Goal: Task Accomplishment & Management: Complete application form

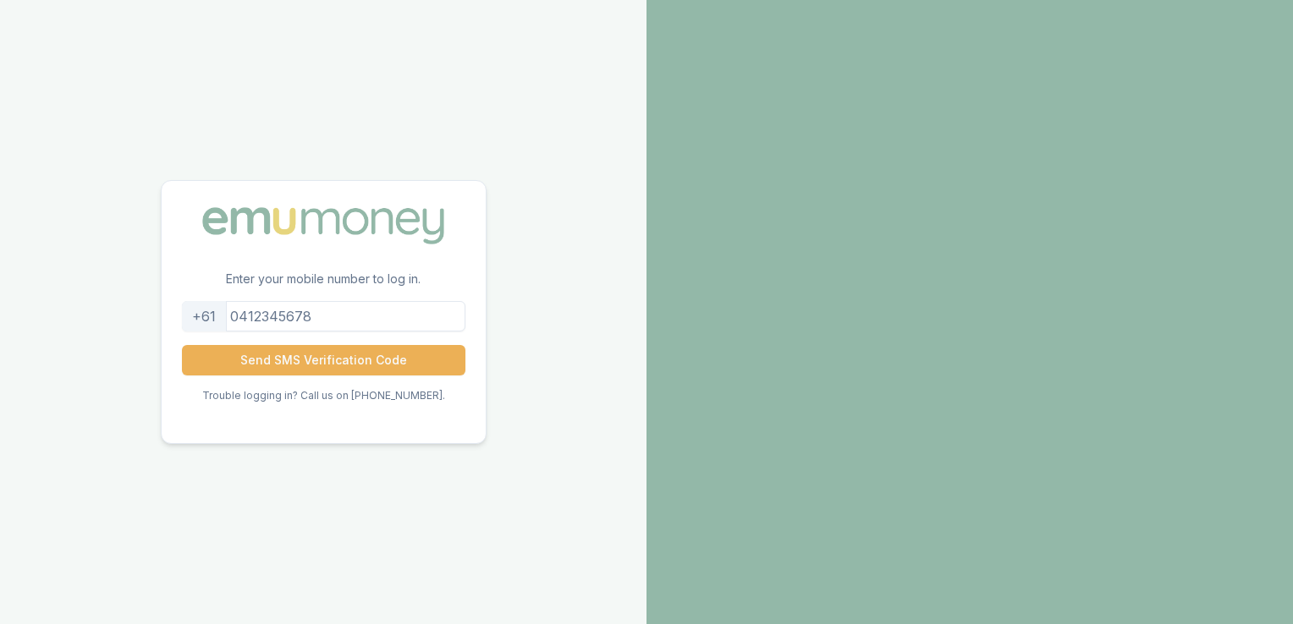
click at [309, 320] on input "tel" at bounding box center [323, 316] width 283 height 30
type input "0478961741"
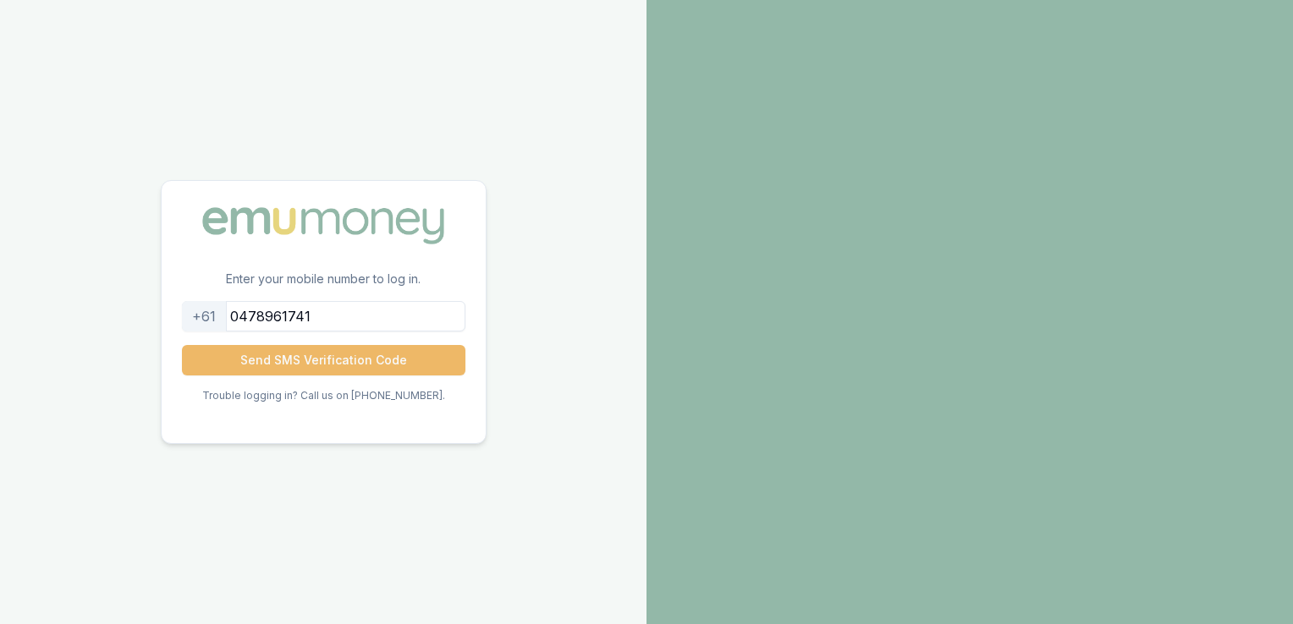
click at [304, 361] on button "Send SMS Verification Code" at bounding box center [323, 360] width 283 height 30
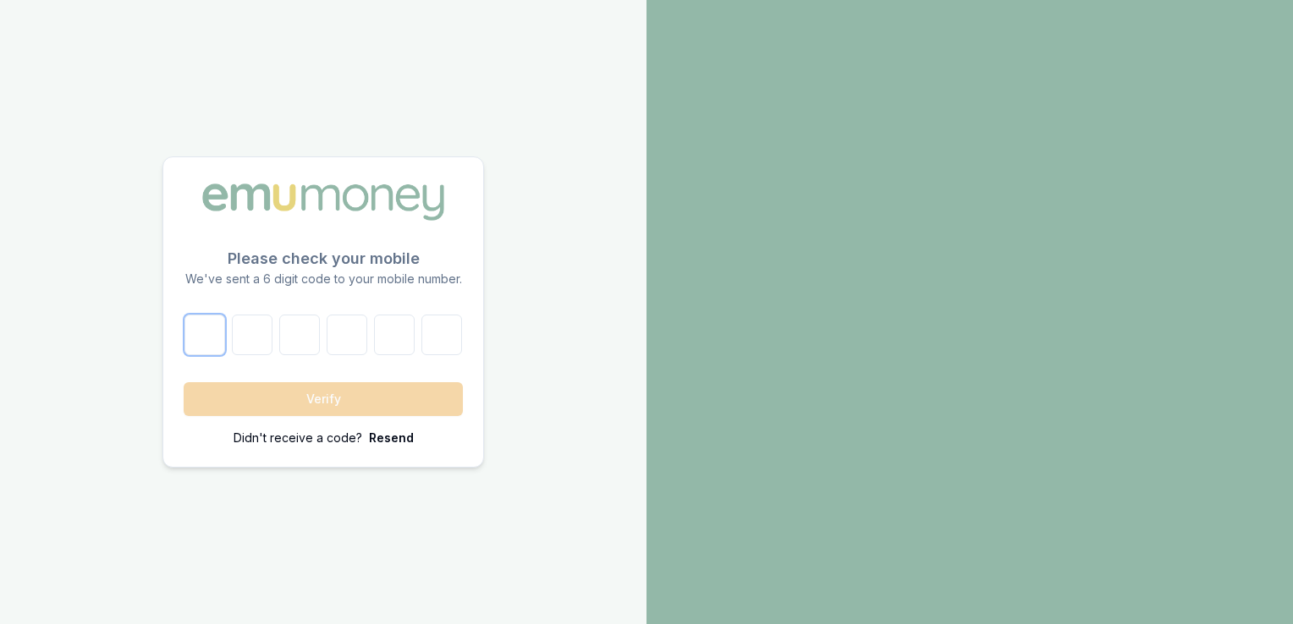
click at [219, 340] on input "number" at bounding box center [204, 335] width 41 height 41
type input "2"
type input "6"
type input "1"
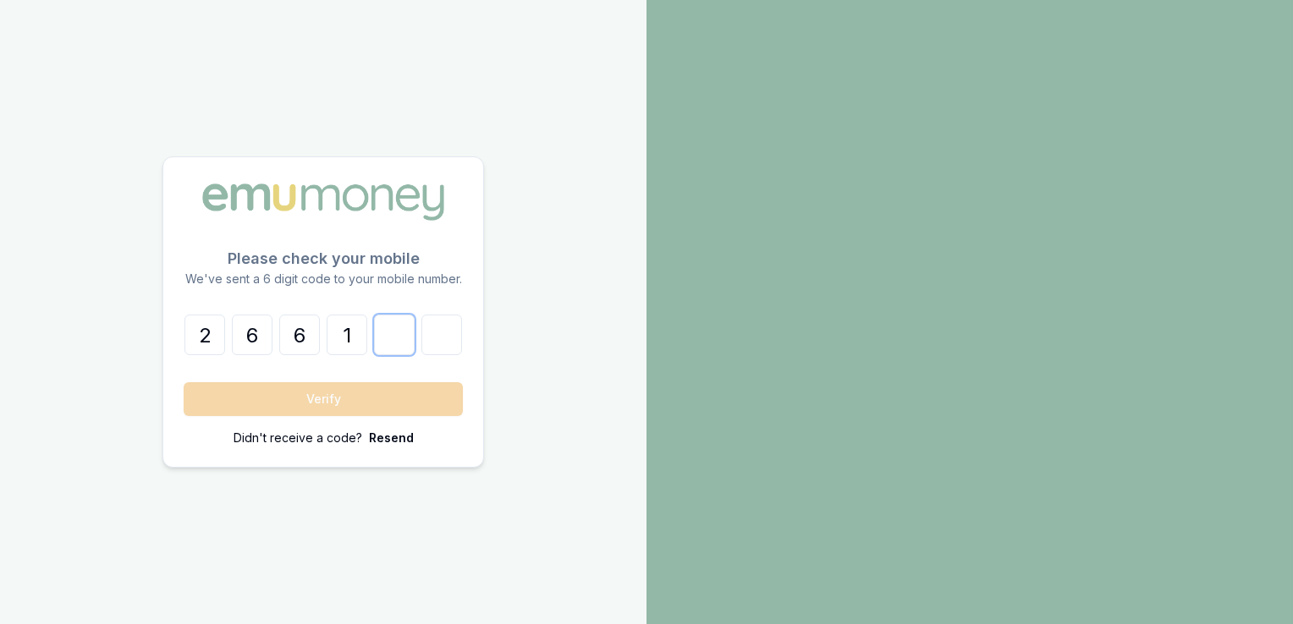
type input "4"
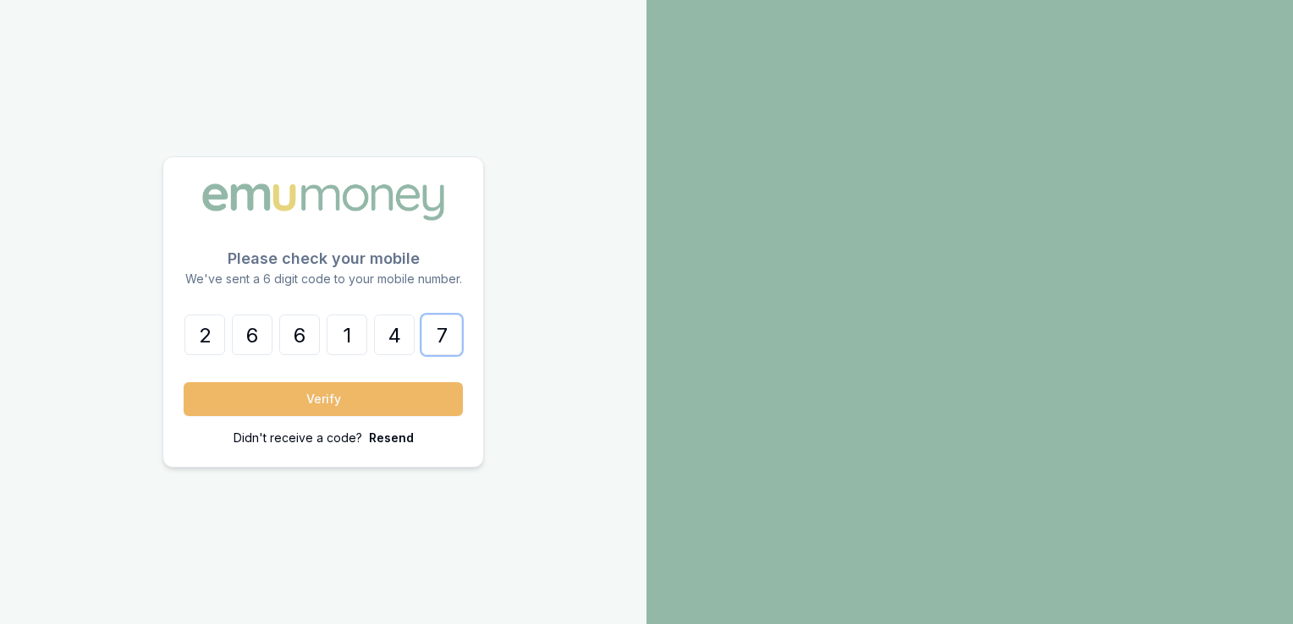
type input "7"
click at [294, 404] on button "Verify" at bounding box center [323, 399] width 279 height 34
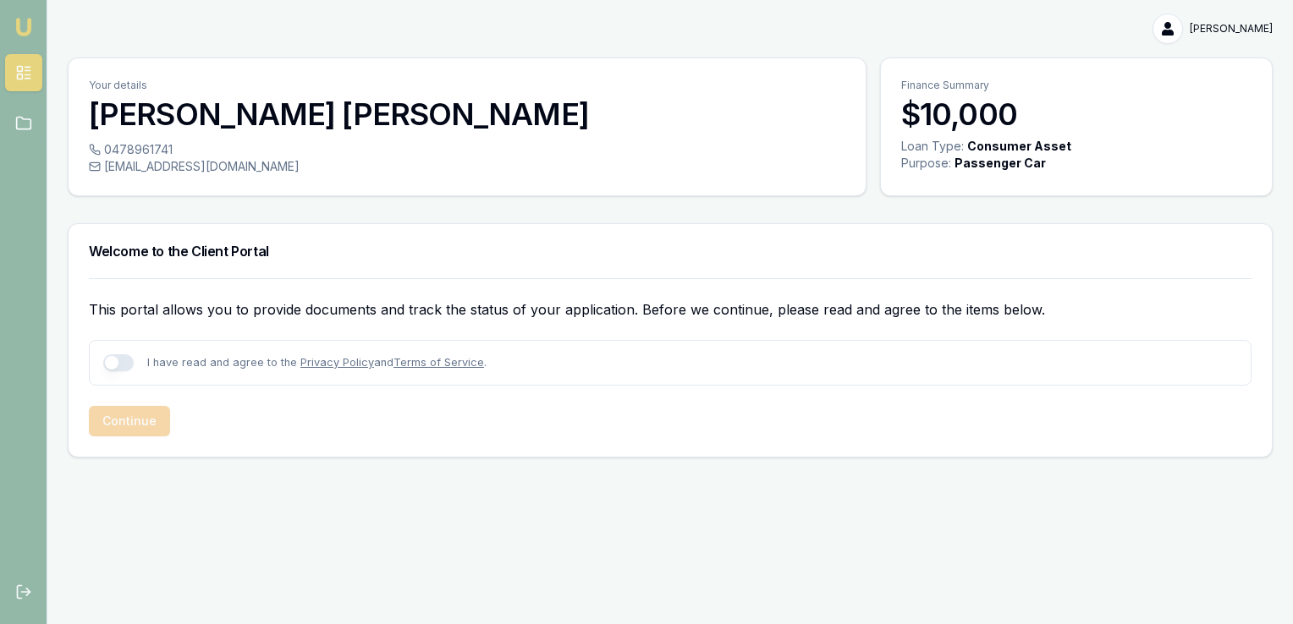
click at [113, 362] on button "button" at bounding box center [118, 362] width 30 height 17
checkbox input "true"
click at [123, 420] on button "Continue" at bounding box center [129, 421] width 81 height 30
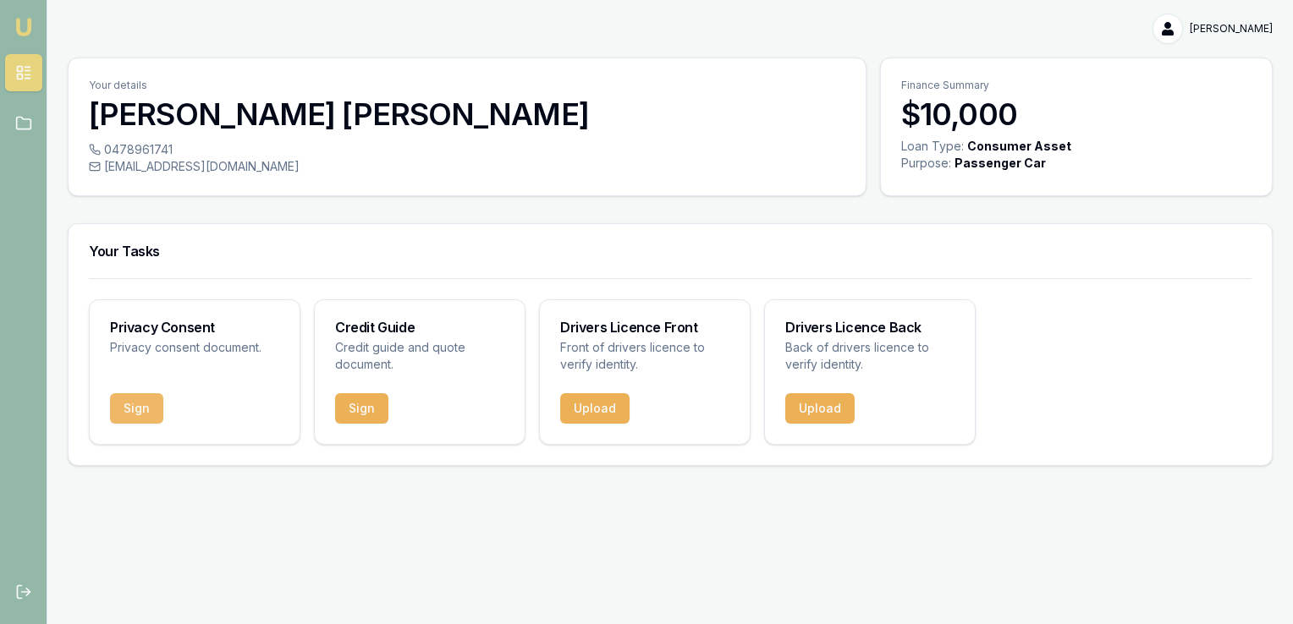
click at [136, 409] on button "Sign" at bounding box center [136, 408] width 53 height 30
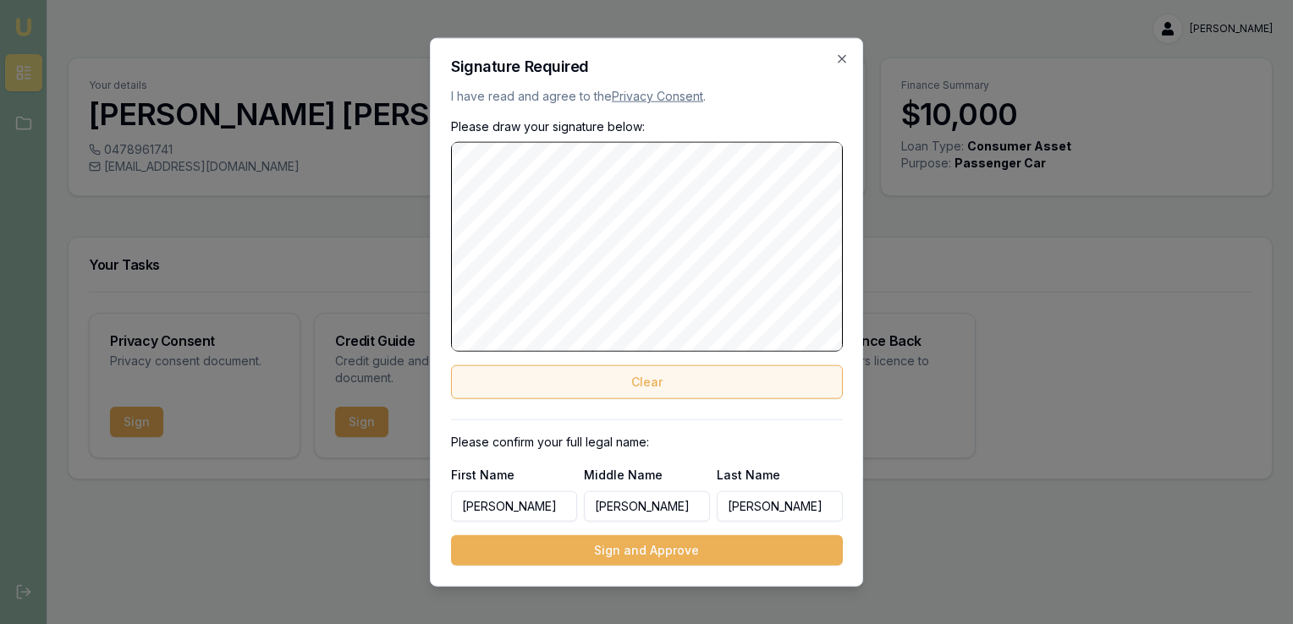
click at [682, 381] on button "Clear" at bounding box center [647, 382] width 392 height 34
click at [678, 374] on button "Clear" at bounding box center [647, 382] width 392 height 34
click at [642, 371] on button "Clear" at bounding box center [647, 382] width 392 height 34
click at [666, 384] on button "Clear" at bounding box center [647, 382] width 392 height 34
click at [678, 377] on button "Clear" at bounding box center [647, 382] width 392 height 34
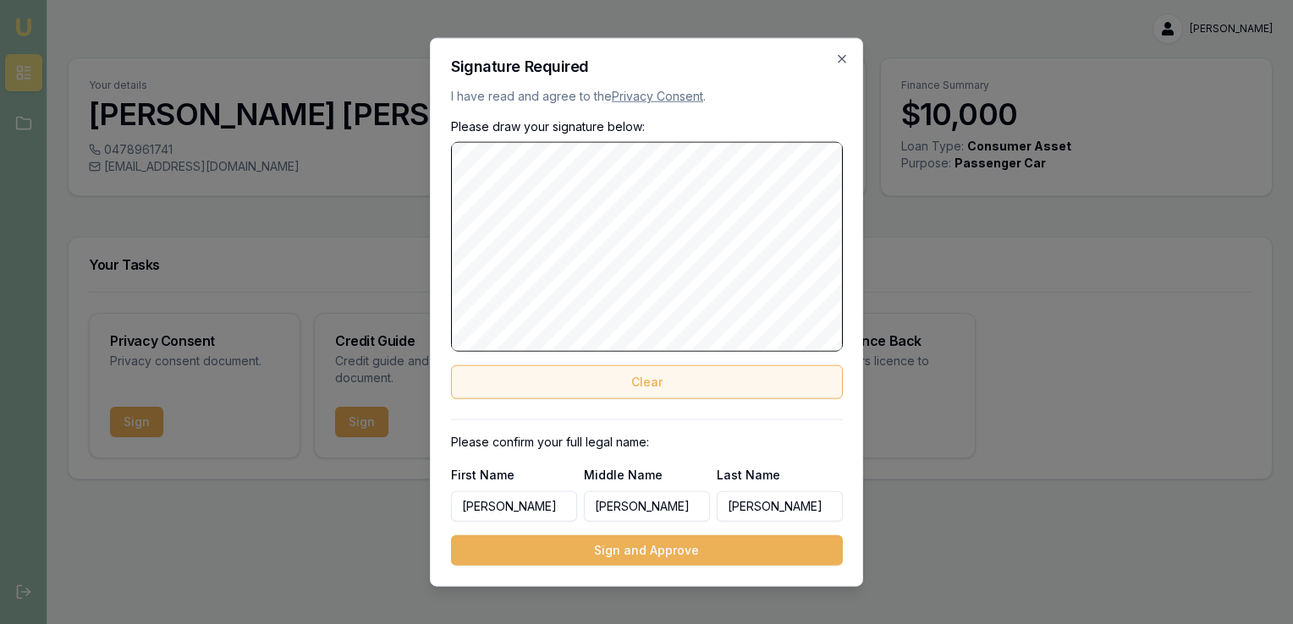
click at [647, 388] on button "Clear" at bounding box center [647, 382] width 392 height 34
click at [684, 387] on button "Clear" at bounding box center [647, 382] width 392 height 34
click at [660, 380] on button "Clear" at bounding box center [647, 382] width 392 height 34
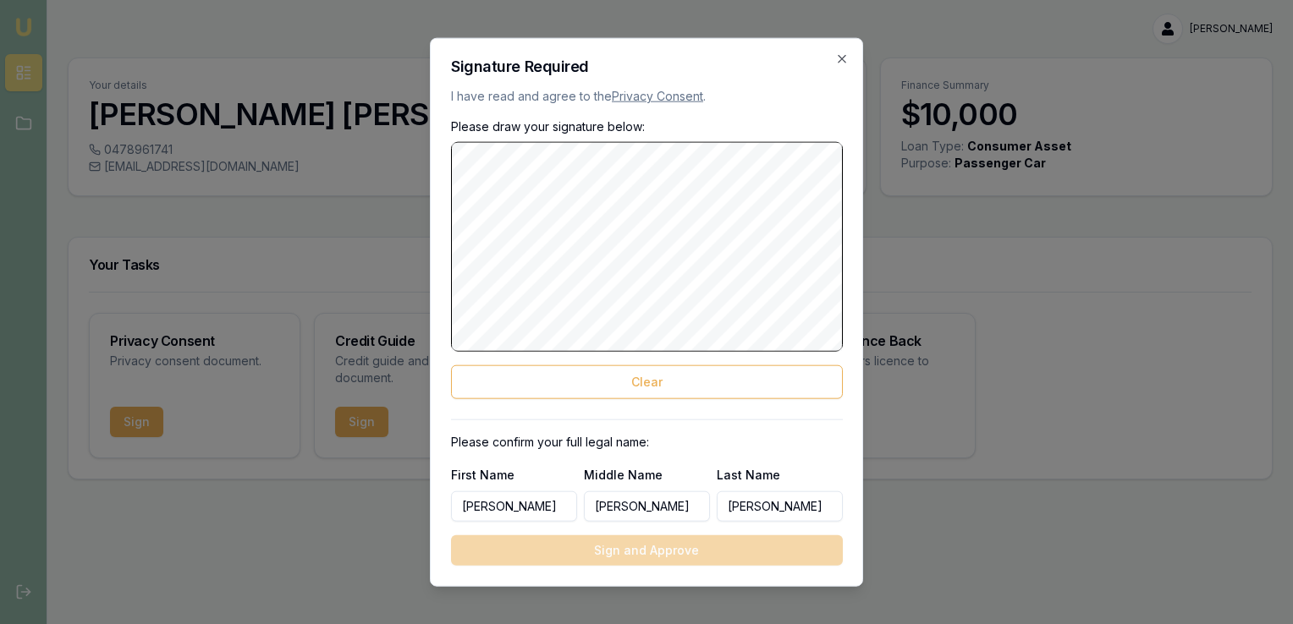
drag, startPoint x: 639, startPoint y: 358, endPoint x: 998, endPoint y: 448, distance: 370.6
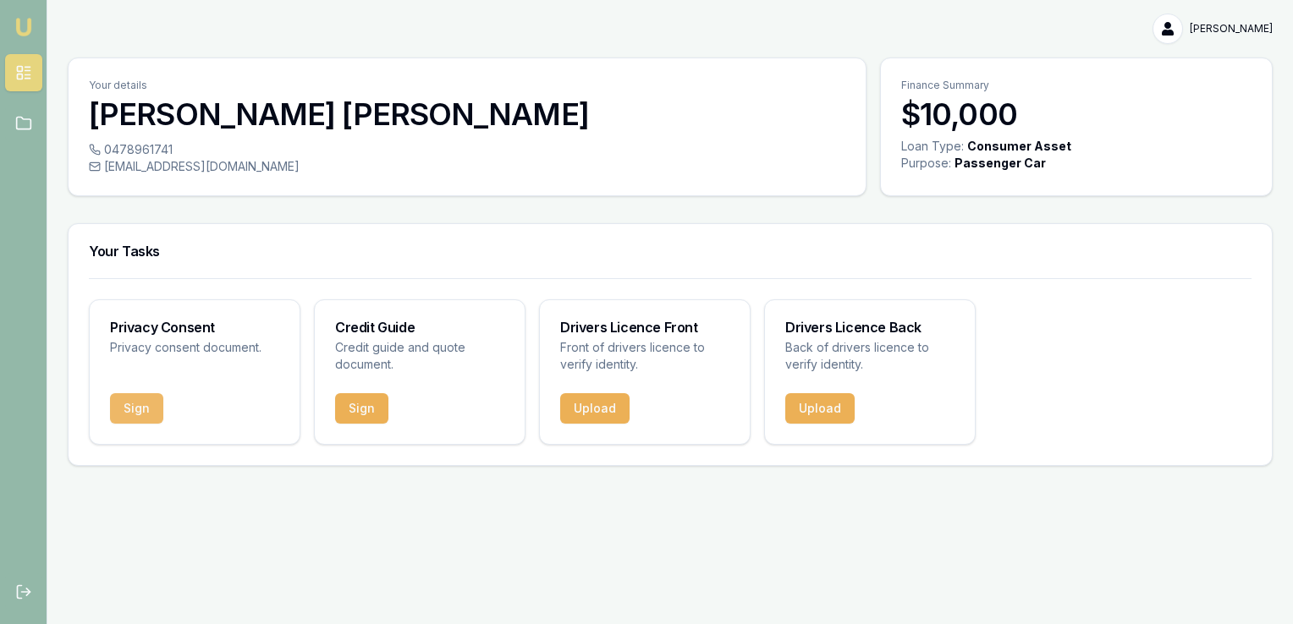
click at [122, 412] on button "Sign" at bounding box center [136, 408] width 53 height 30
click at [212, 362] on div "Privacy Consent Privacy consent document." at bounding box center [195, 338] width 210 height 76
click at [151, 398] on button "Sign" at bounding box center [136, 408] width 53 height 30
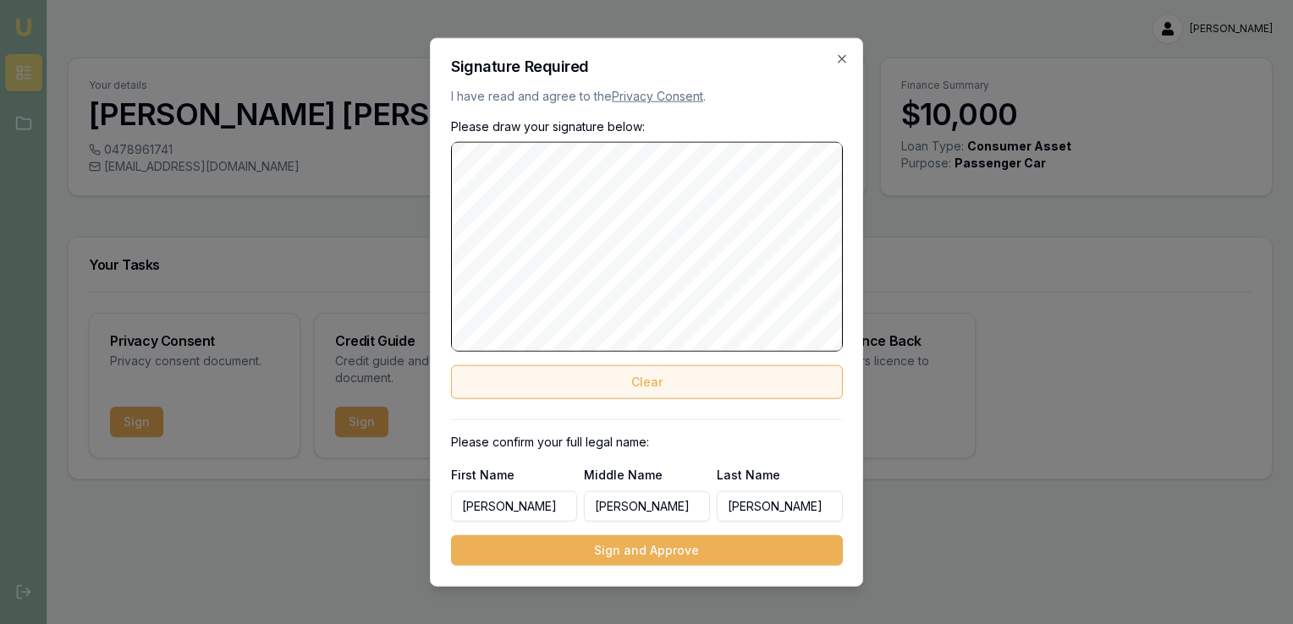
click at [622, 376] on button "Clear" at bounding box center [647, 382] width 392 height 34
click at [643, 380] on button "Clear" at bounding box center [647, 382] width 392 height 34
click at [665, 383] on button "Clear" at bounding box center [647, 382] width 392 height 34
click at [671, 376] on button "Clear" at bounding box center [647, 382] width 392 height 34
click at [657, 381] on button "Clear" at bounding box center [647, 382] width 392 height 34
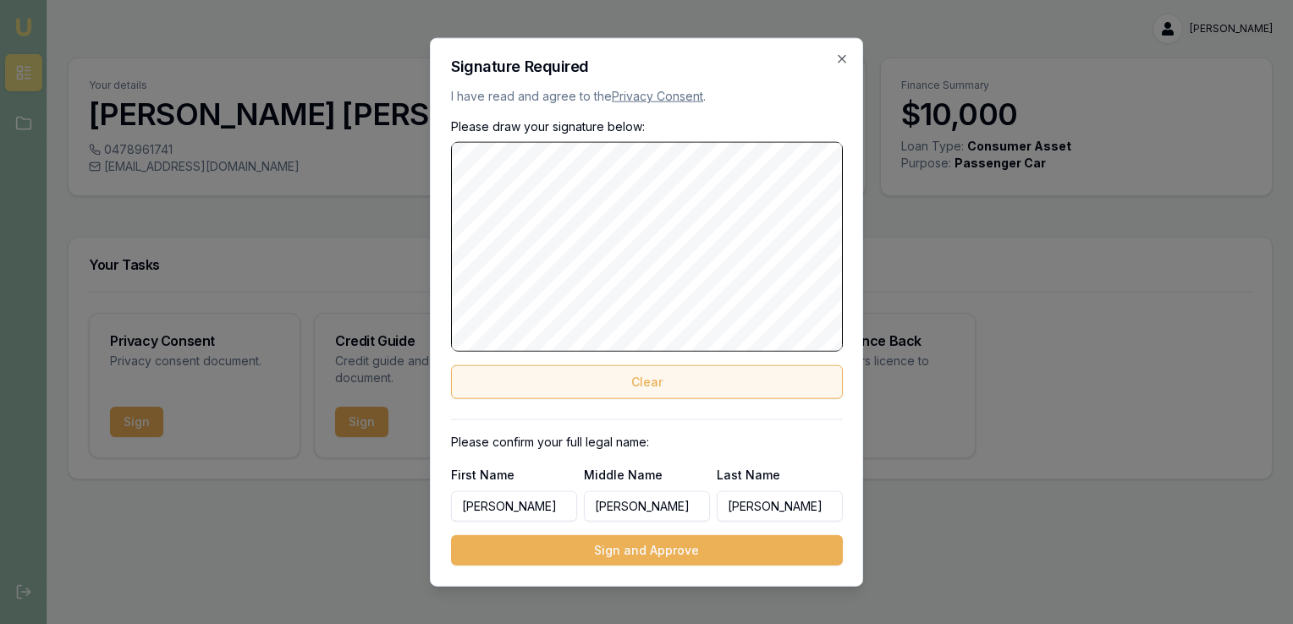
click at [660, 390] on button "Clear" at bounding box center [647, 382] width 392 height 34
click at [663, 379] on button "Clear" at bounding box center [647, 382] width 392 height 34
click at [662, 379] on button "Clear" at bounding box center [647, 382] width 392 height 34
click at [645, 382] on button "Clear" at bounding box center [647, 382] width 392 height 34
click at [657, 376] on button "Clear" at bounding box center [647, 382] width 392 height 34
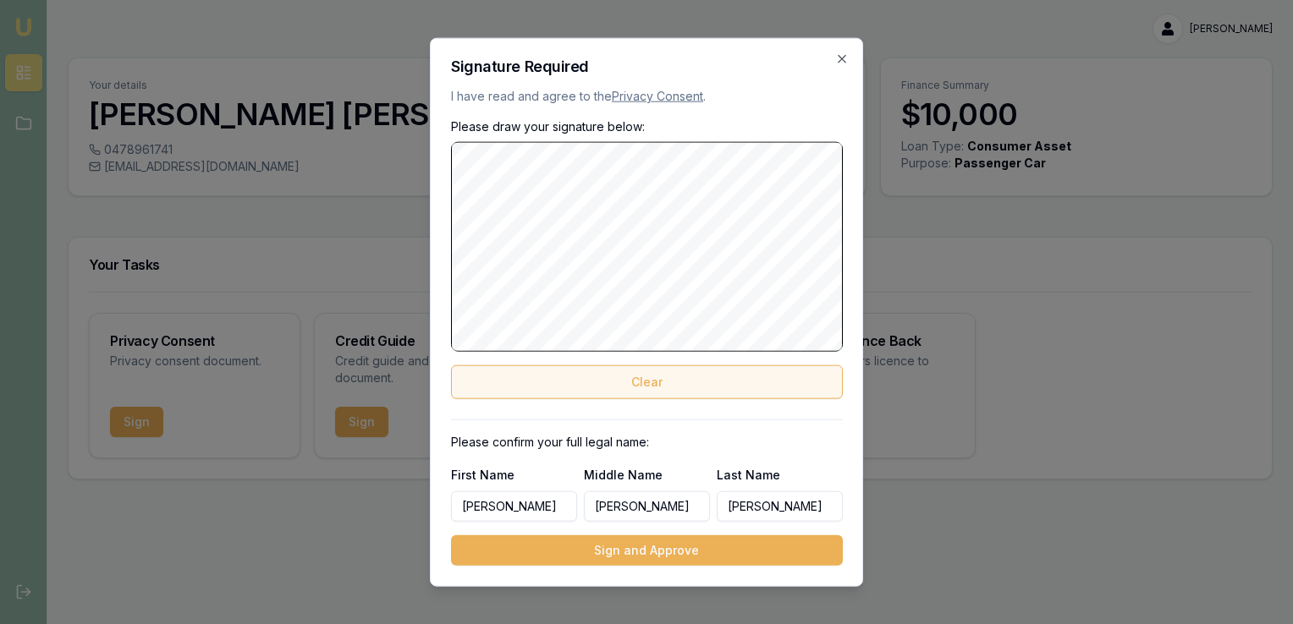
click at [635, 386] on button "Clear" at bounding box center [647, 382] width 392 height 34
click at [632, 390] on button "Clear" at bounding box center [647, 382] width 392 height 34
click at [667, 379] on button "Clear" at bounding box center [647, 382] width 392 height 34
click at [647, 377] on button "Clear" at bounding box center [647, 382] width 392 height 34
click at [679, 388] on button "Clear" at bounding box center [647, 382] width 392 height 34
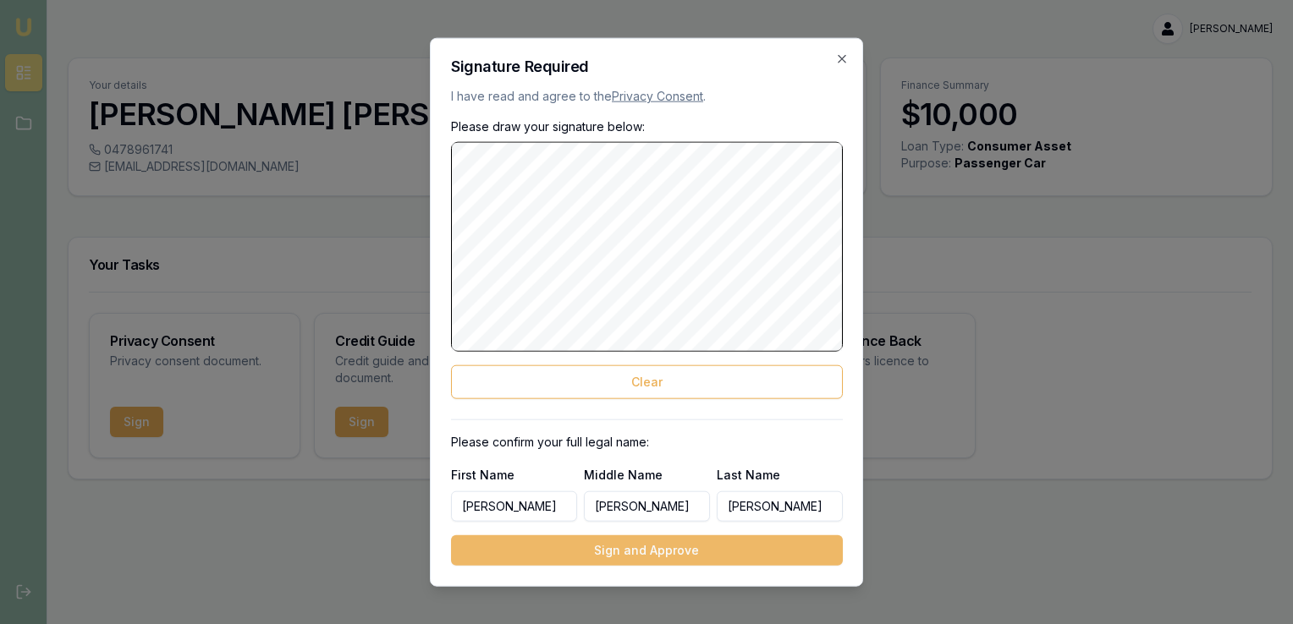
click at [662, 557] on button "Sign and Approve" at bounding box center [647, 550] width 392 height 30
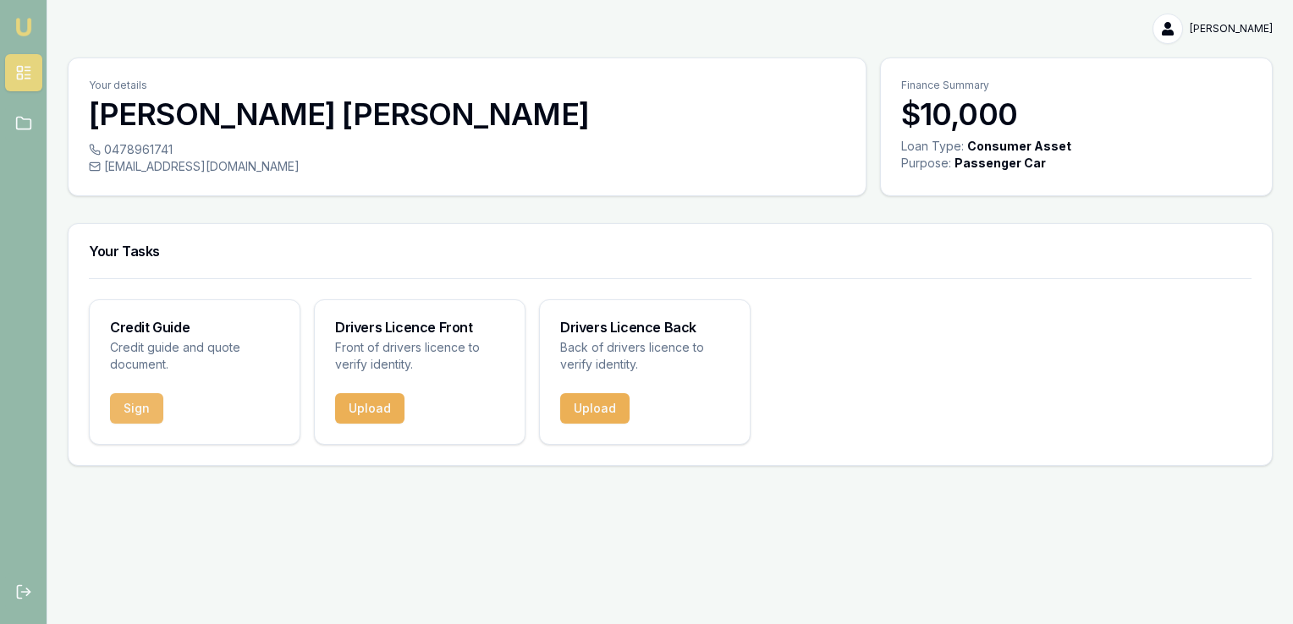
click at [125, 407] on button "Sign" at bounding box center [136, 408] width 53 height 30
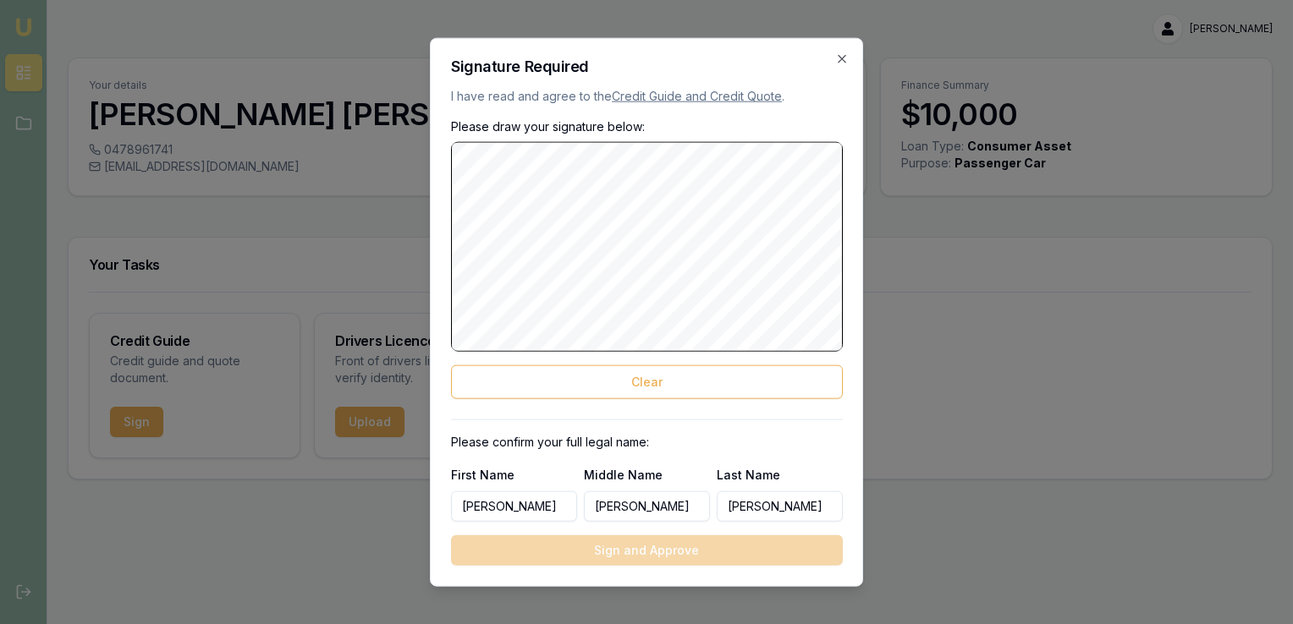
click at [695, 99] on link "Credit Guide and Credit Quote" at bounding box center [697, 96] width 170 height 14
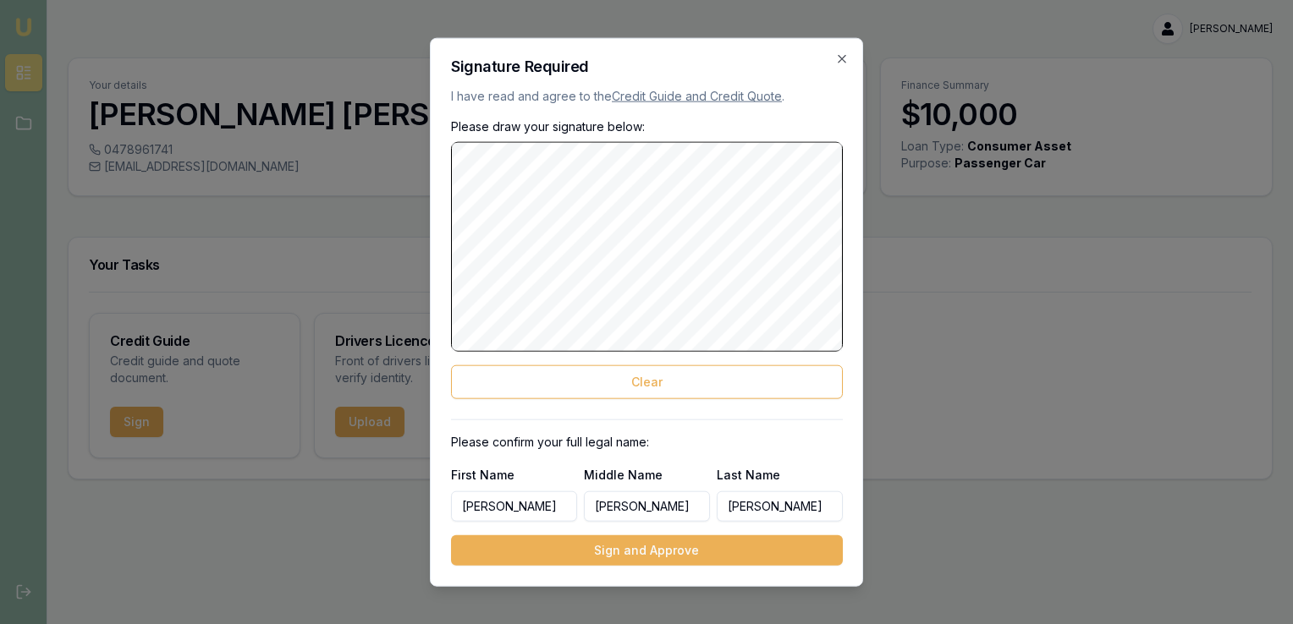
click at [621, 132] on div "Please draw your signature below: Clear" at bounding box center [647, 258] width 392 height 281
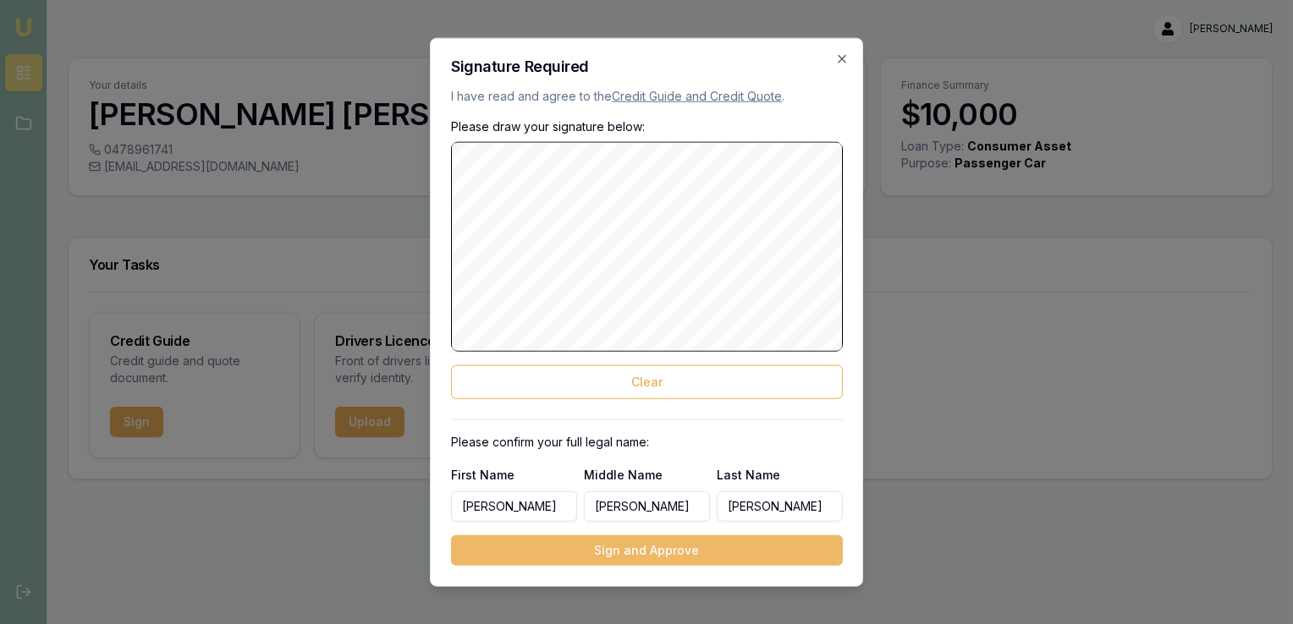
click at [641, 554] on button "Sign and Approve" at bounding box center [647, 550] width 392 height 30
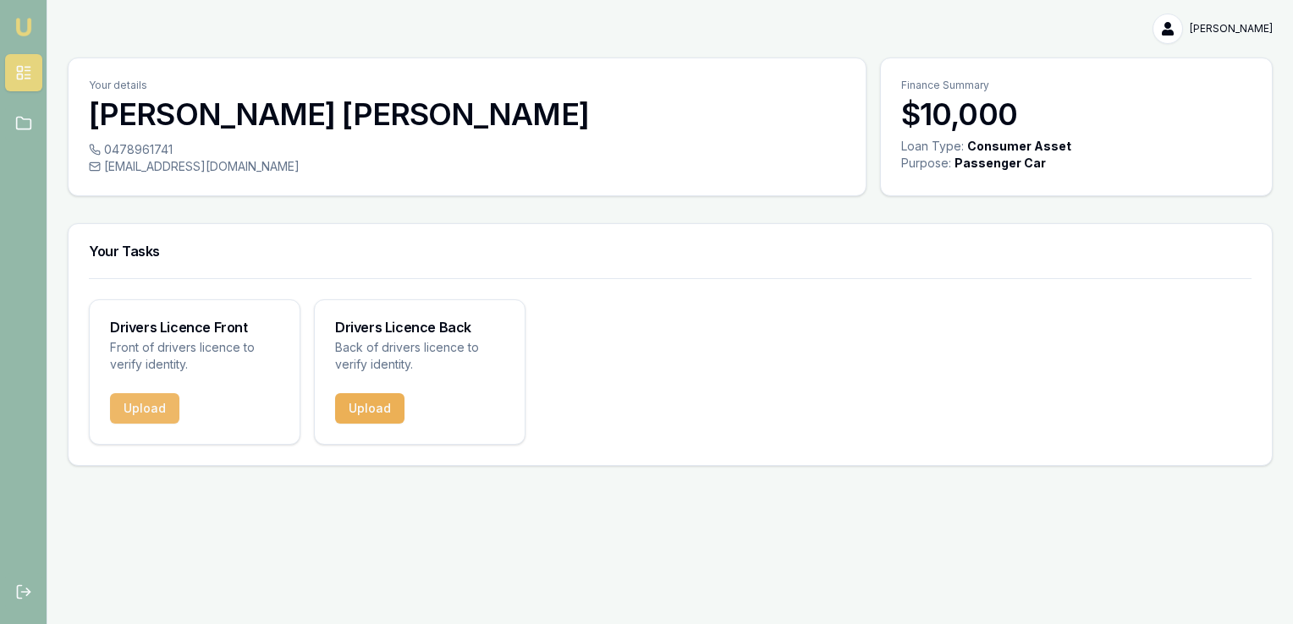
click at [149, 407] on button "Upload" at bounding box center [144, 408] width 69 height 30
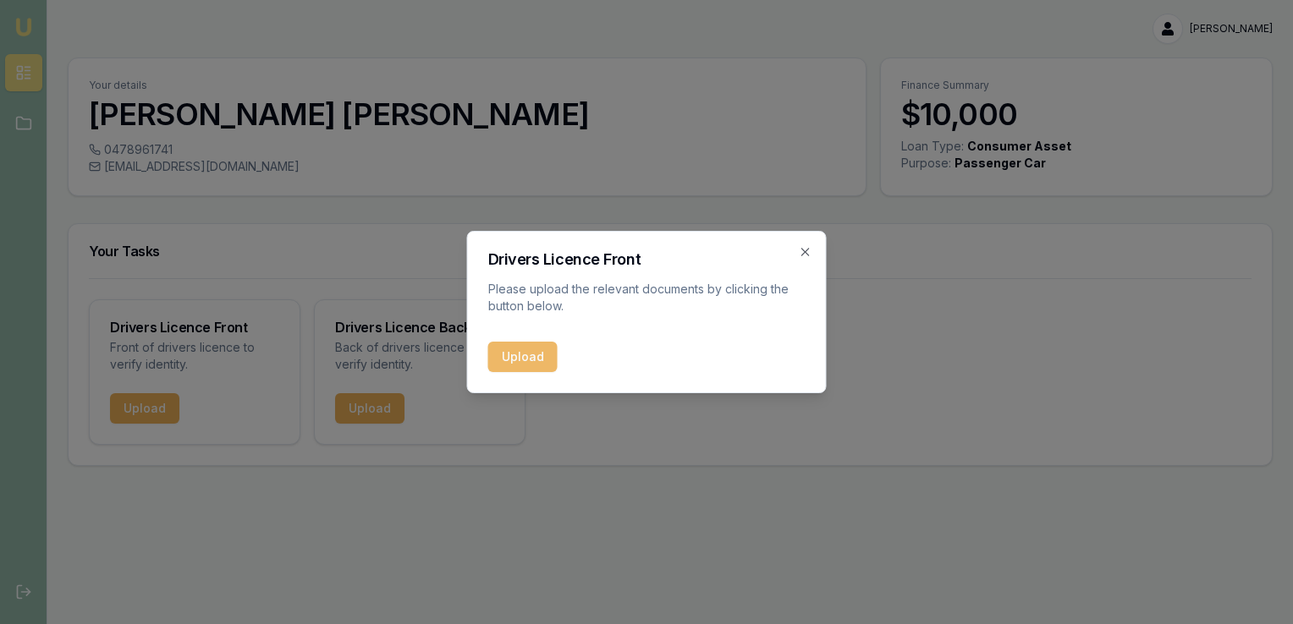
click at [524, 357] on button "Upload" at bounding box center [522, 357] width 69 height 30
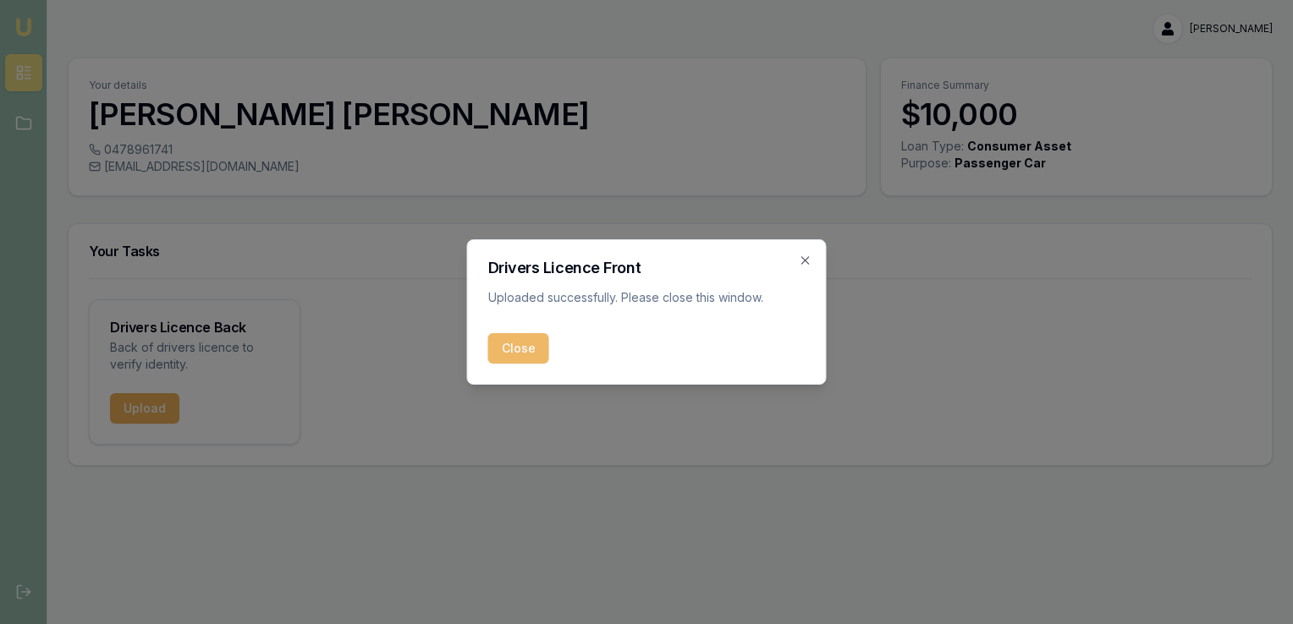
click at [524, 350] on button "Close" at bounding box center [518, 348] width 61 height 30
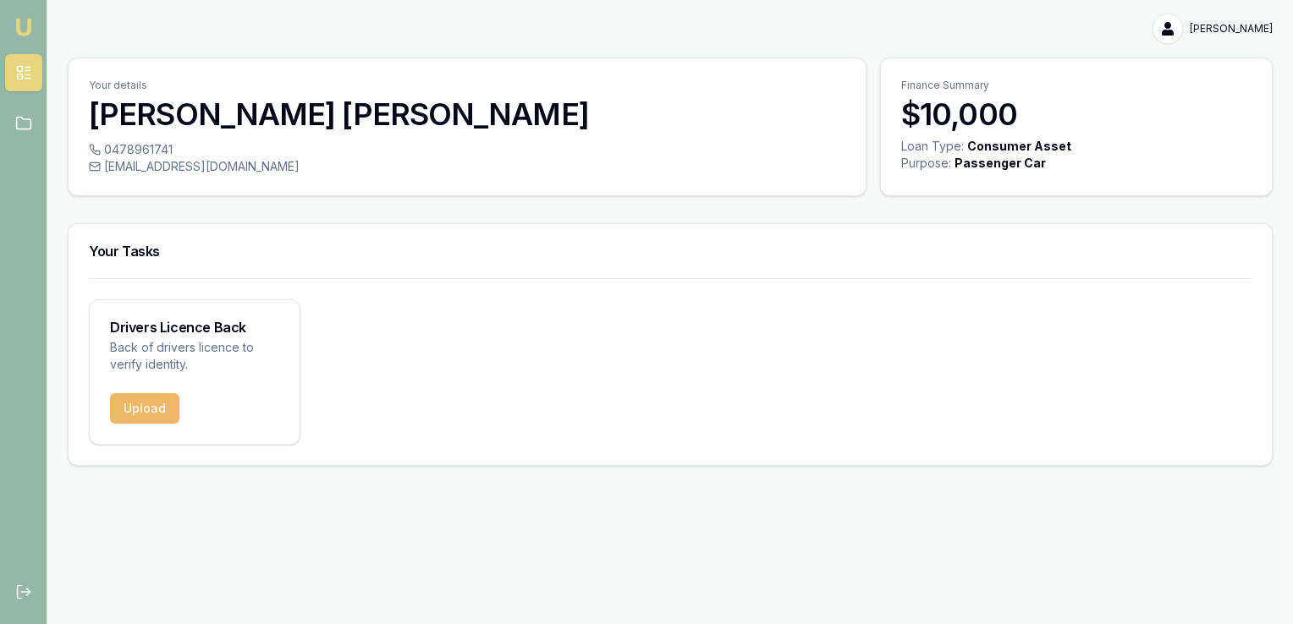
click at [148, 402] on button "Upload" at bounding box center [144, 408] width 69 height 30
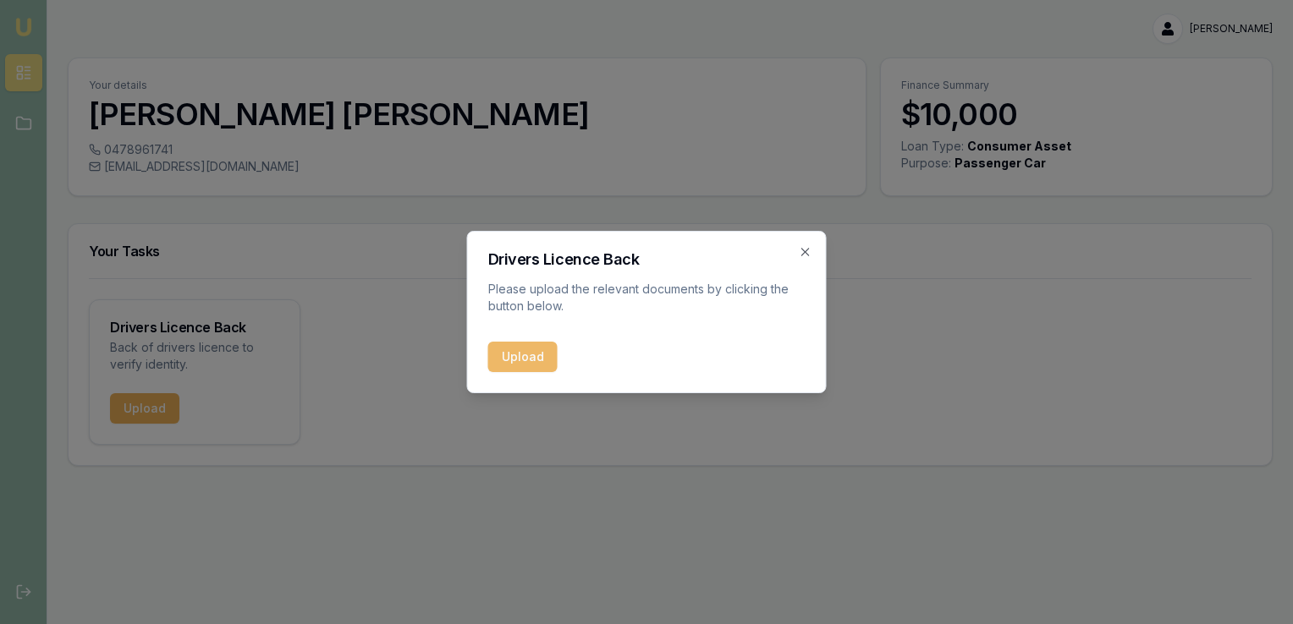
click at [530, 360] on button "Upload" at bounding box center [522, 357] width 69 height 30
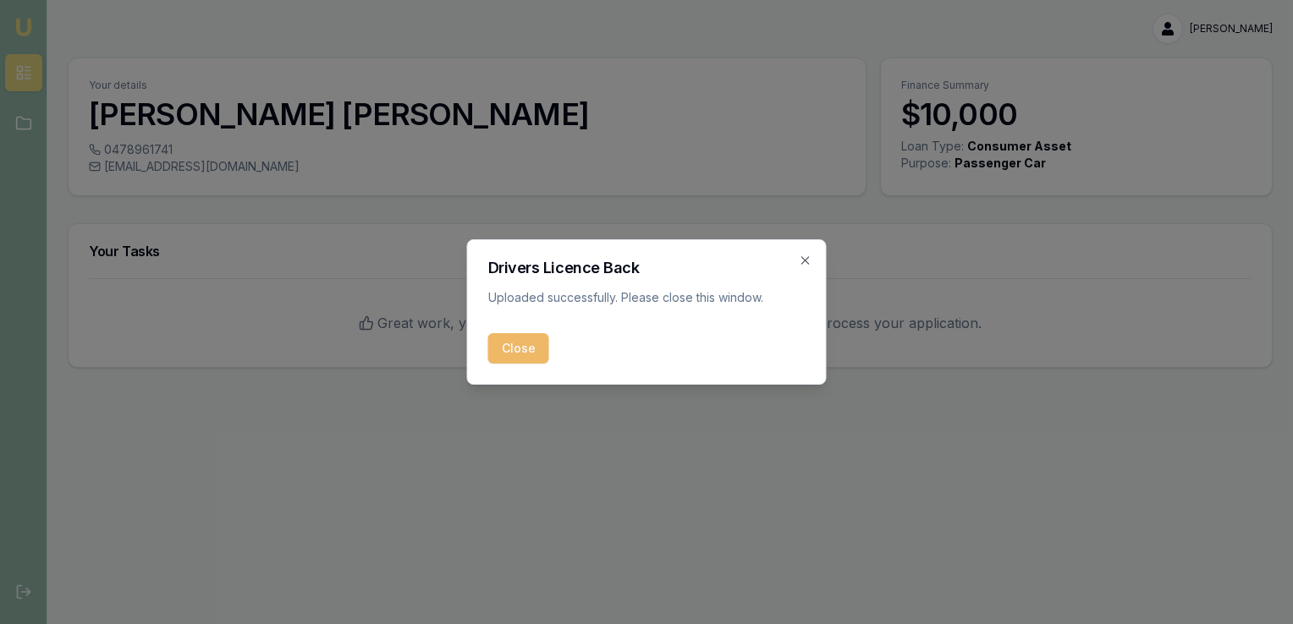
click at [520, 347] on button "Close" at bounding box center [518, 348] width 61 height 30
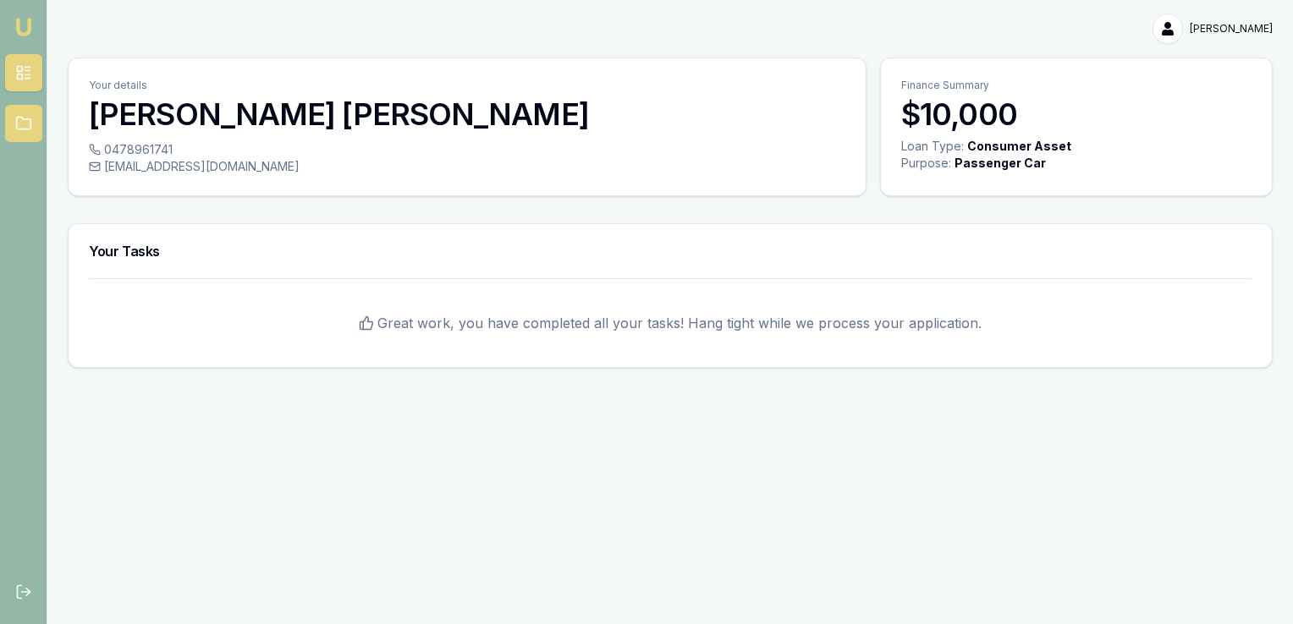
click at [24, 122] on icon at bounding box center [23, 123] width 17 height 17
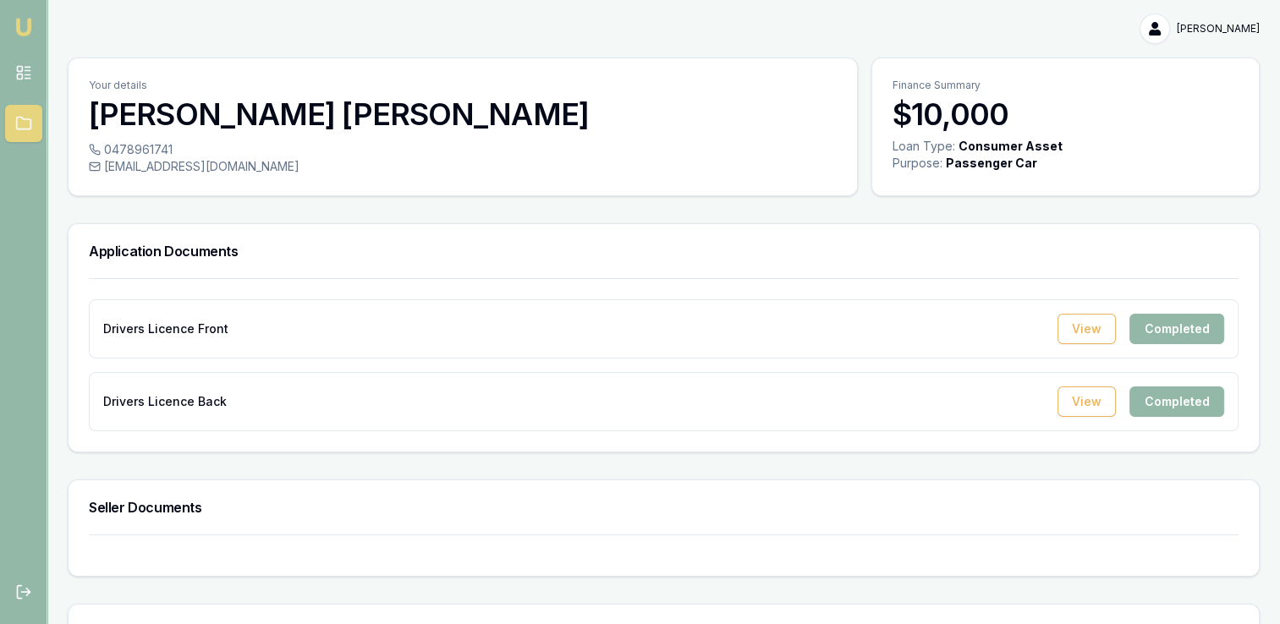
click at [19, 19] on img at bounding box center [24, 27] width 20 height 20
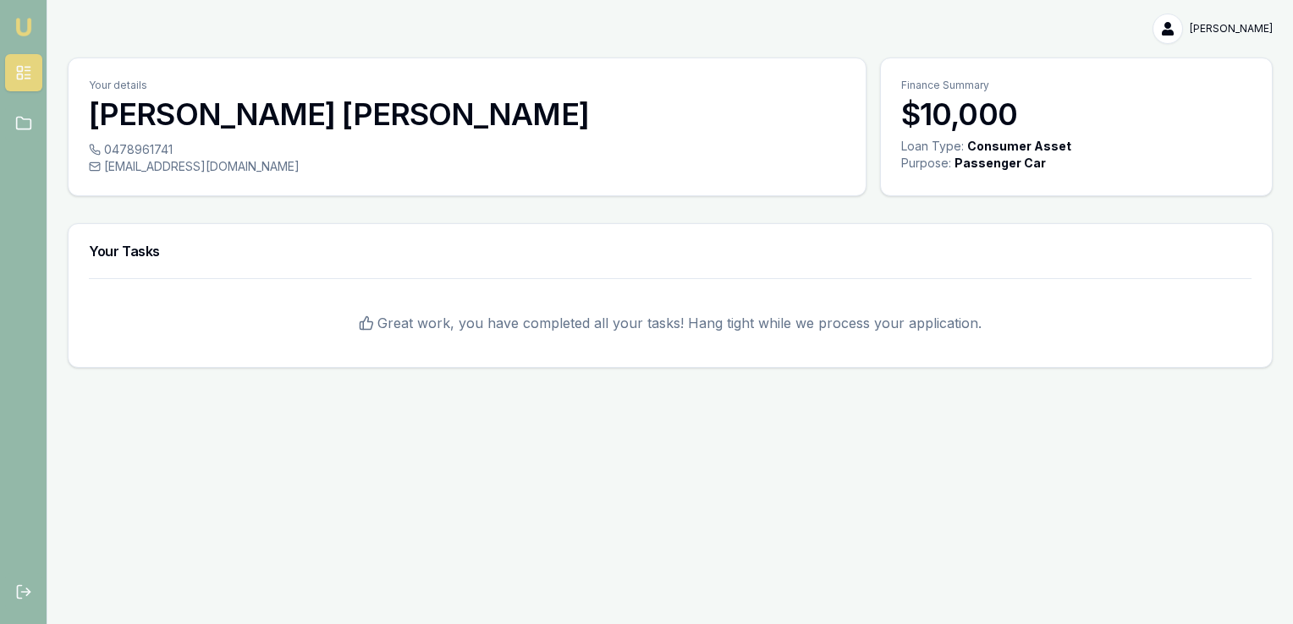
click at [22, 69] on rect at bounding box center [19, 69] width 5 height 5
click at [21, 73] on icon at bounding box center [23, 72] width 17 height 17
click at [1225, 32] on html "Emu Broker Stephen McMurtrie Toggle Menu Your details Stephen McMurtrie 0478961…" at bounding box center [646, 312] width 1293 height 624
click at [1200, 100] on div "Logout" at bounding box center [1218, 99] width 100 height 27
